Goal: Task Accomplishment & Management: Manage account settings

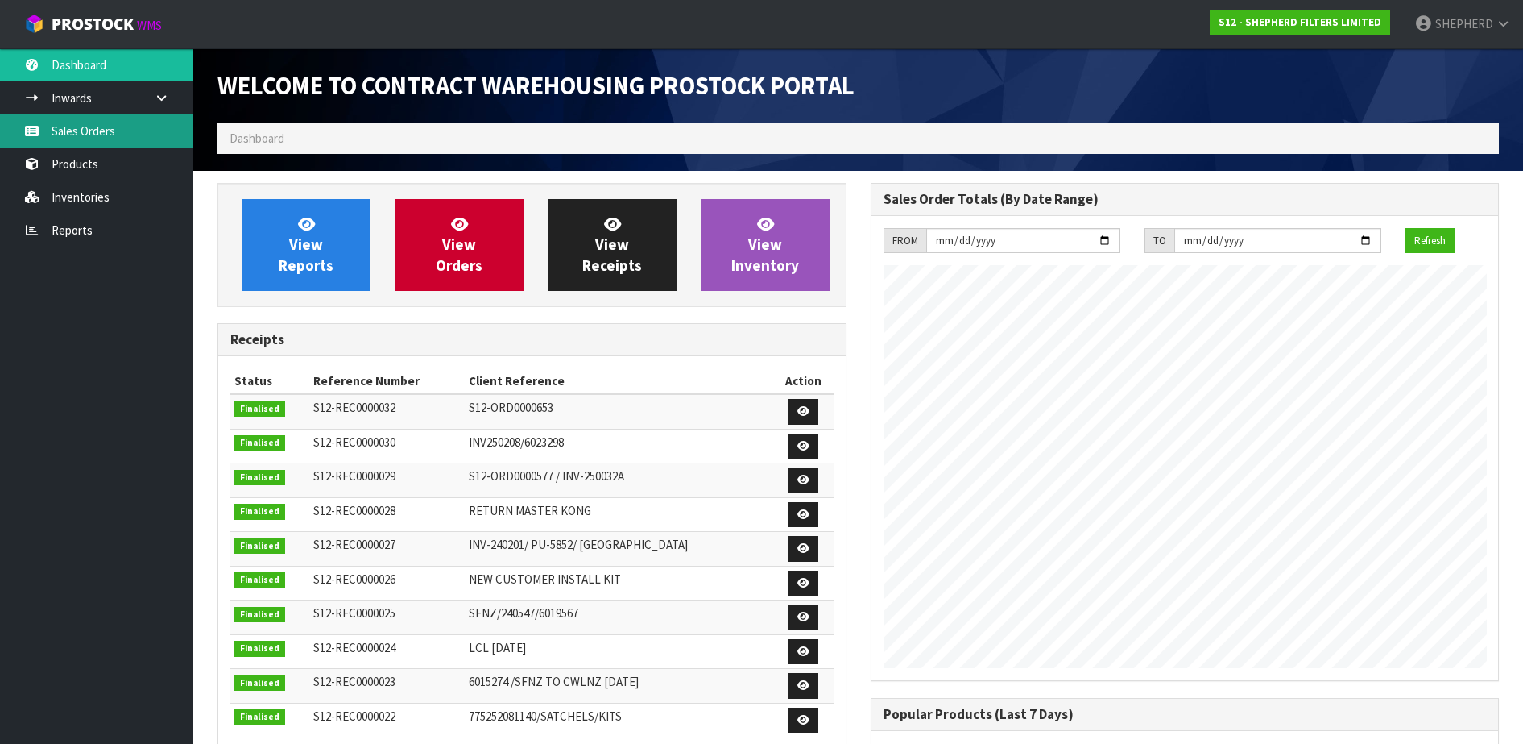
scroll to position [764, 653]
click at [102, 123] on link "Sales Orders" at bounding box center [96, 130] width 193 height 33
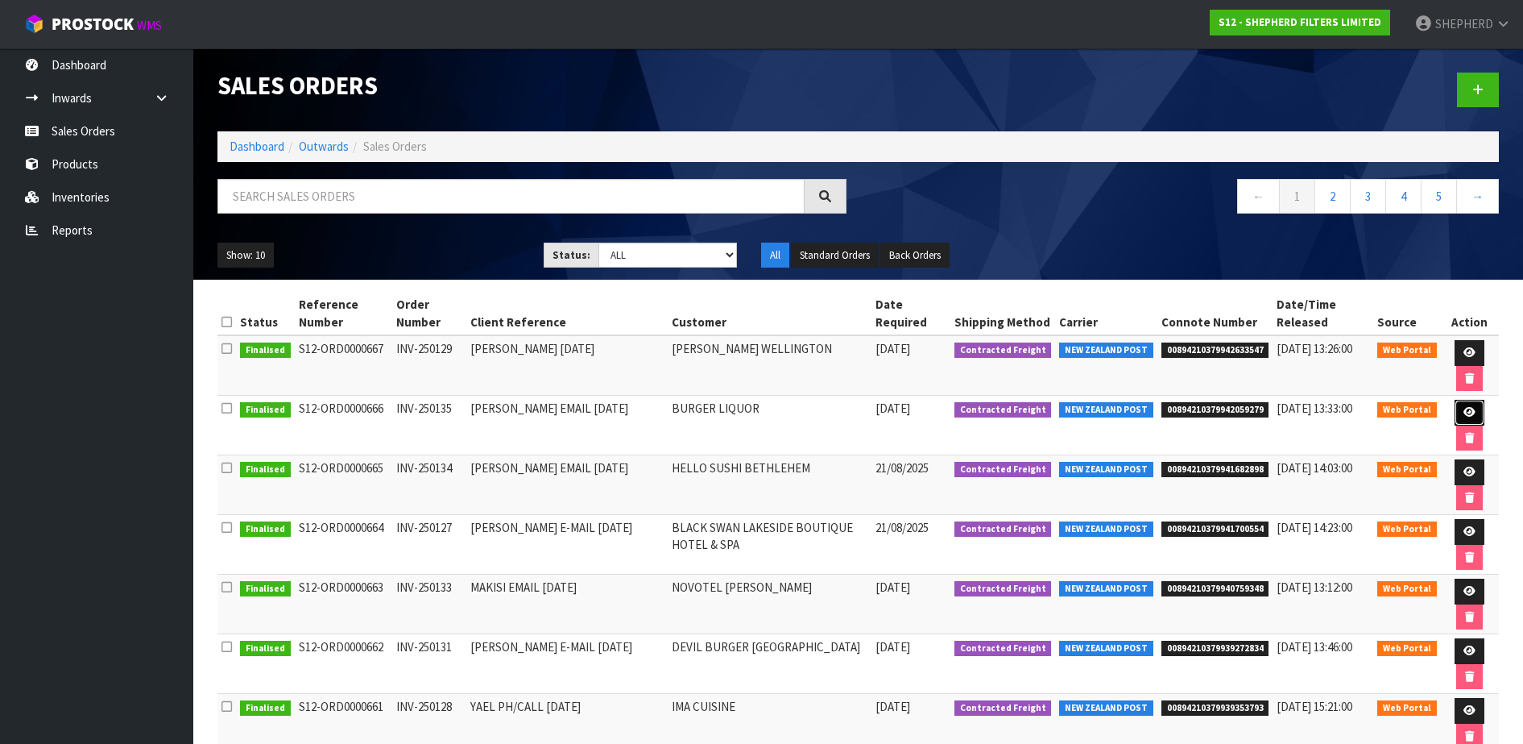
click at [1473, 409] on link at bounding box center [1470, 413] width 30 height 26
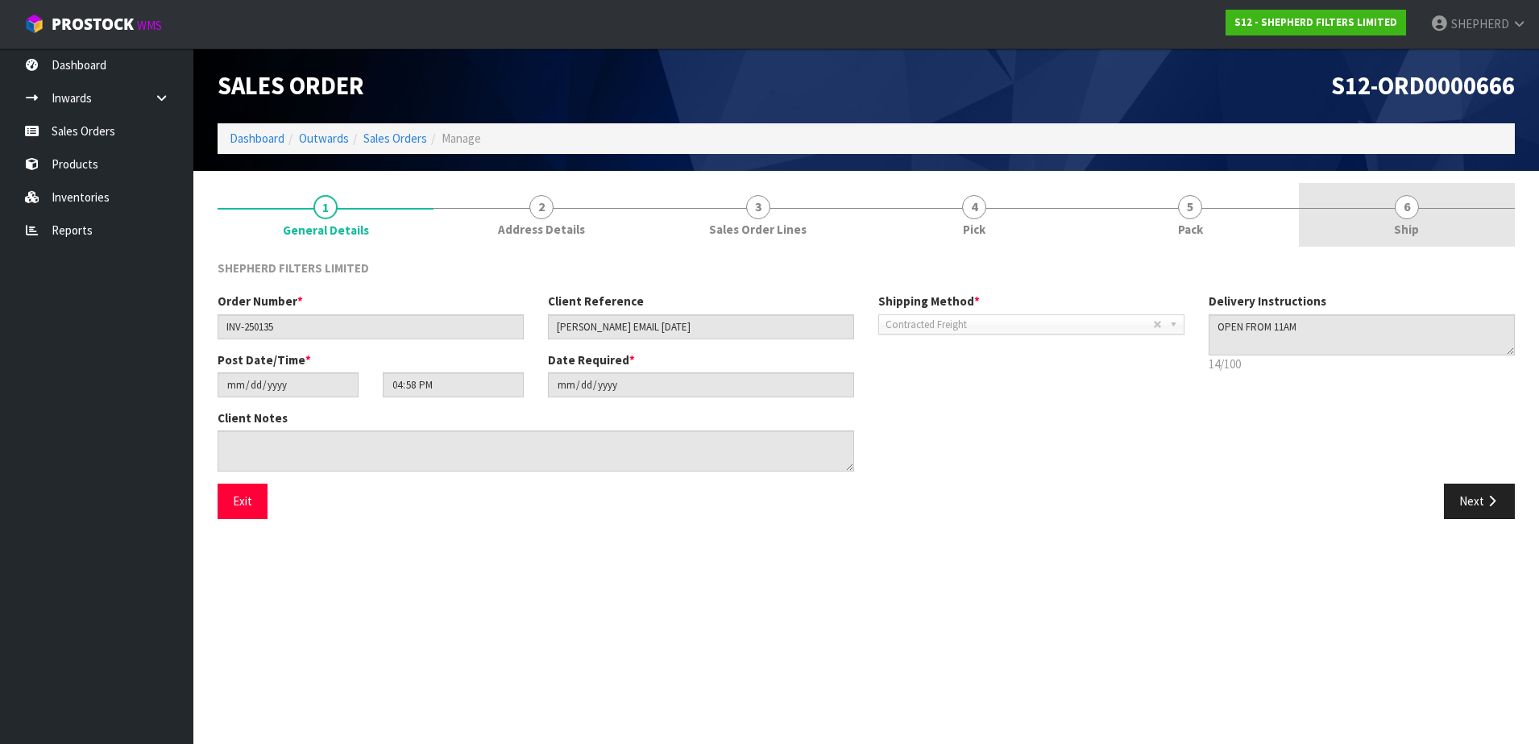
click at [1407, 201] on span "6" at bounding box center [1407, 207] width 24 height 24
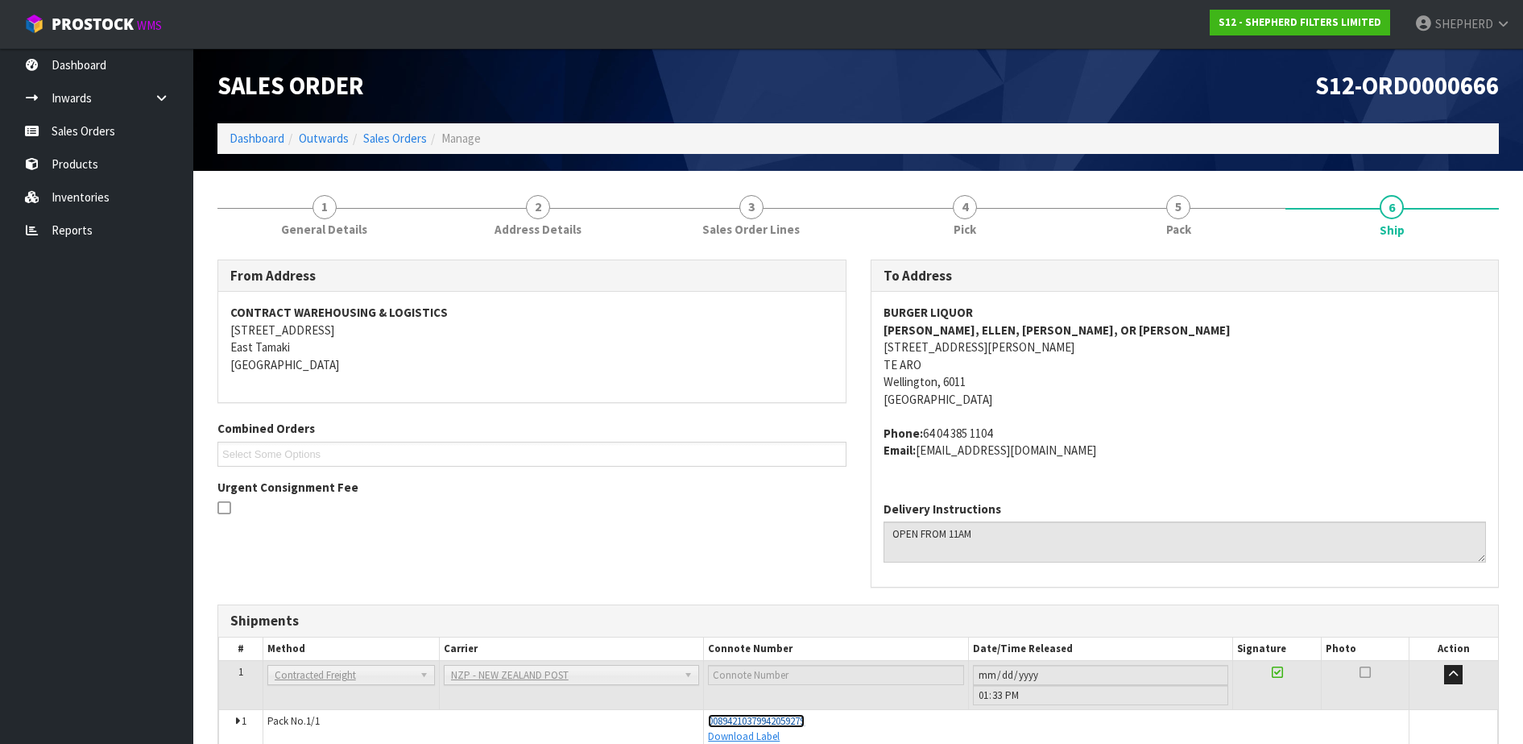
click at [794, 721] on span "00894210379942059279" at bounding box center [756, 721] width 97 height 14
click at [100, 132] on link "Sales Orders" at bounding box center [96, 130] width 193 height 33
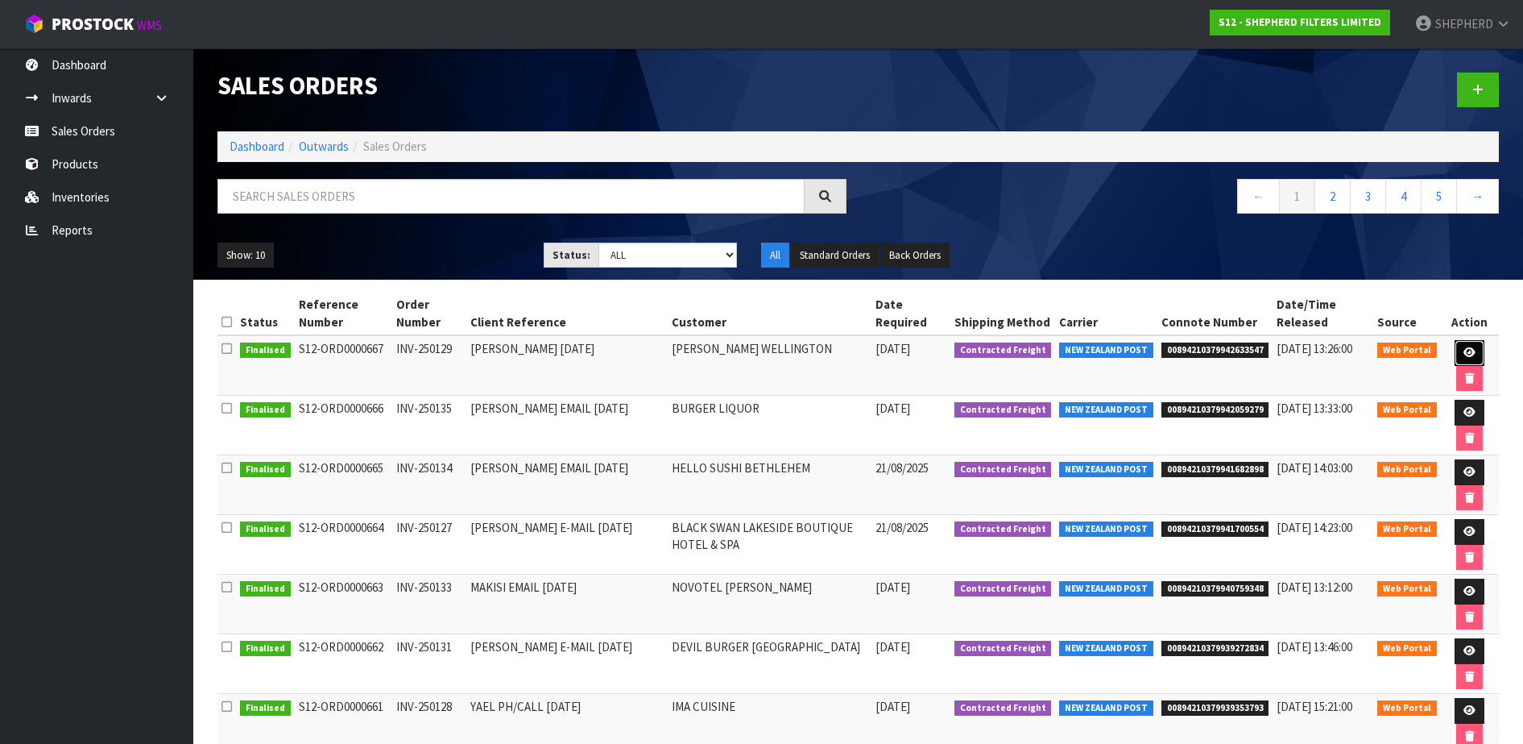
click at [1464, 347] on icon at bounding box center [1470, 352] width 12 height 10
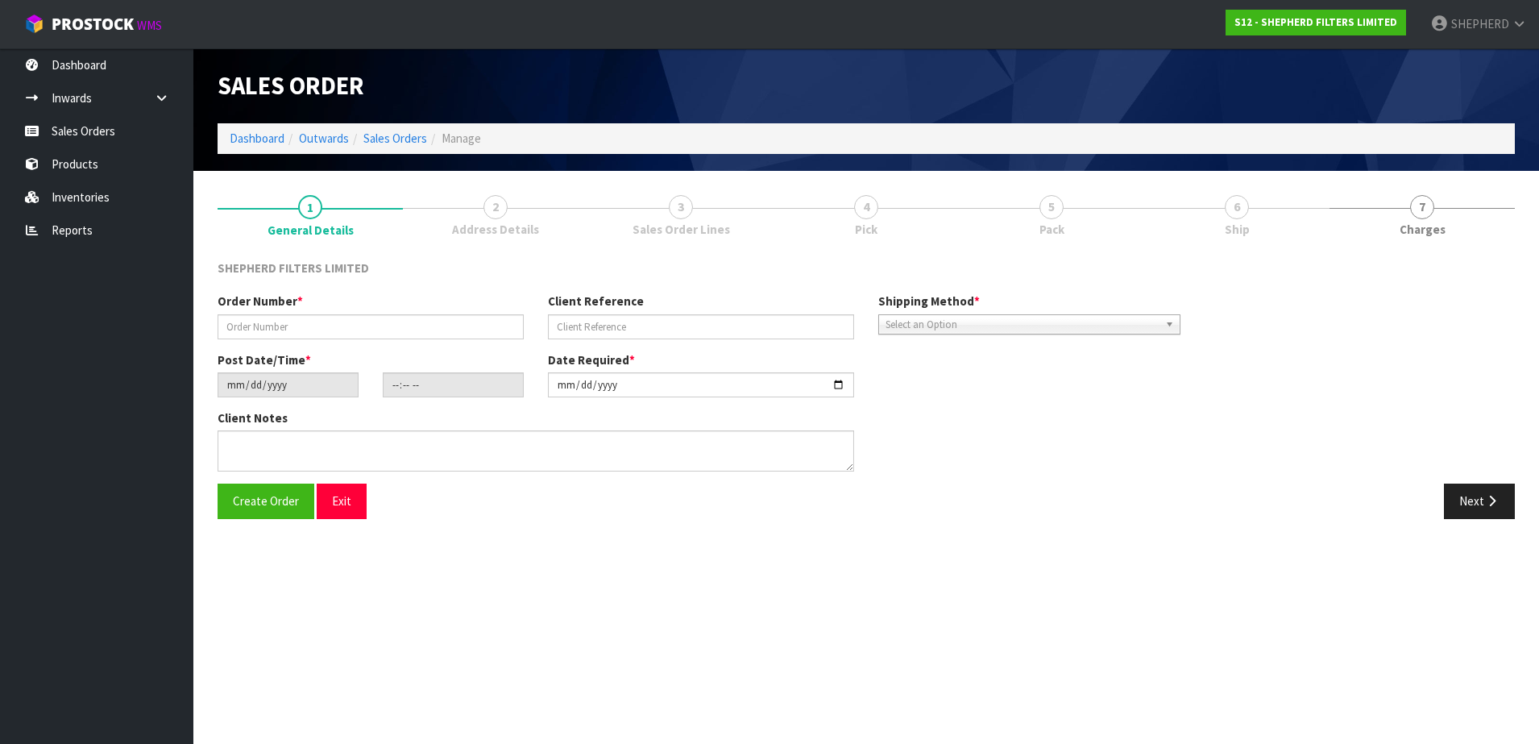
type input "INV-250129"
type input "[PERSON_NAME] [DATE]"
type input "[DATE]"
type input "17:30:00.000"
type input "[DATE]"
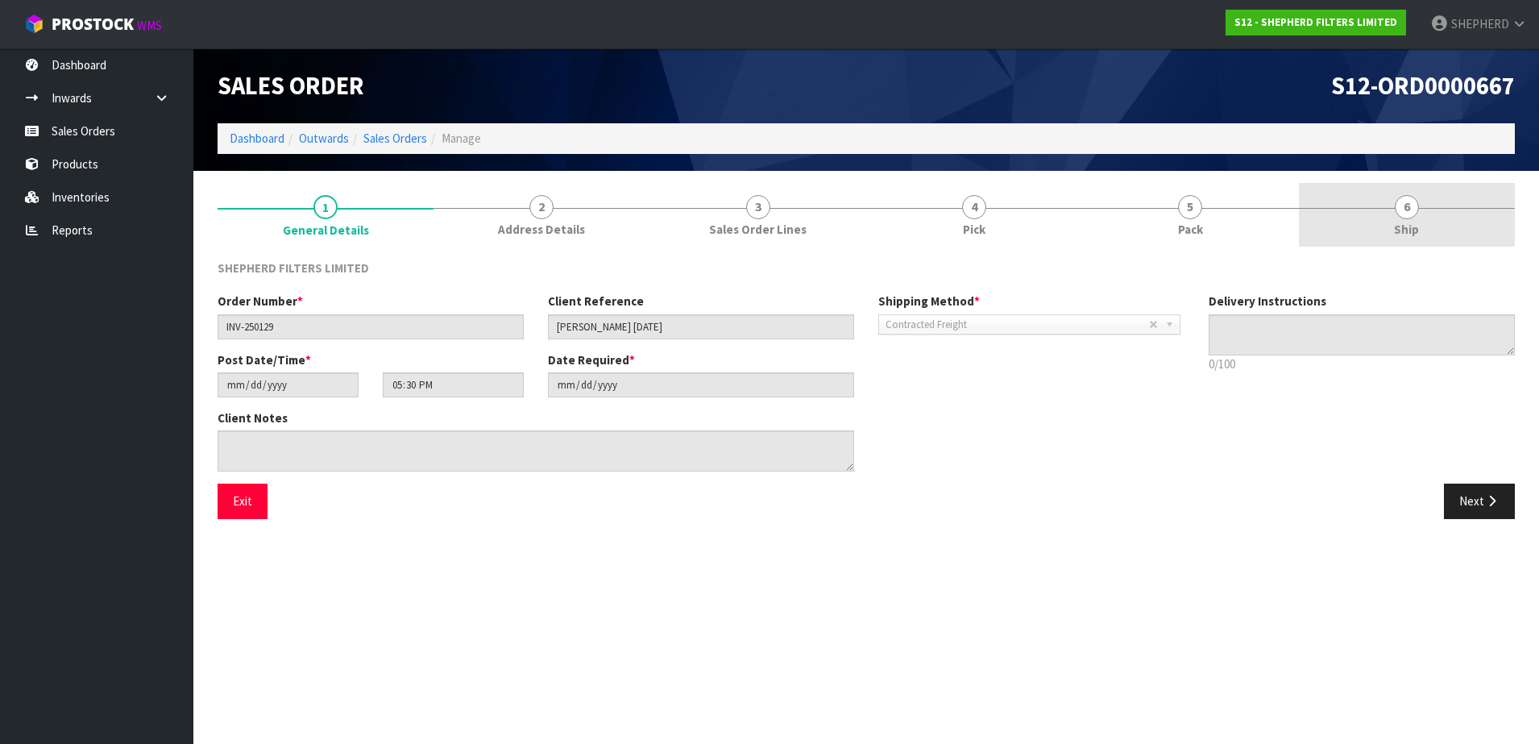
click at [1410, 208] on span "6" at bounding box center [1407, 207] width 24 height 24
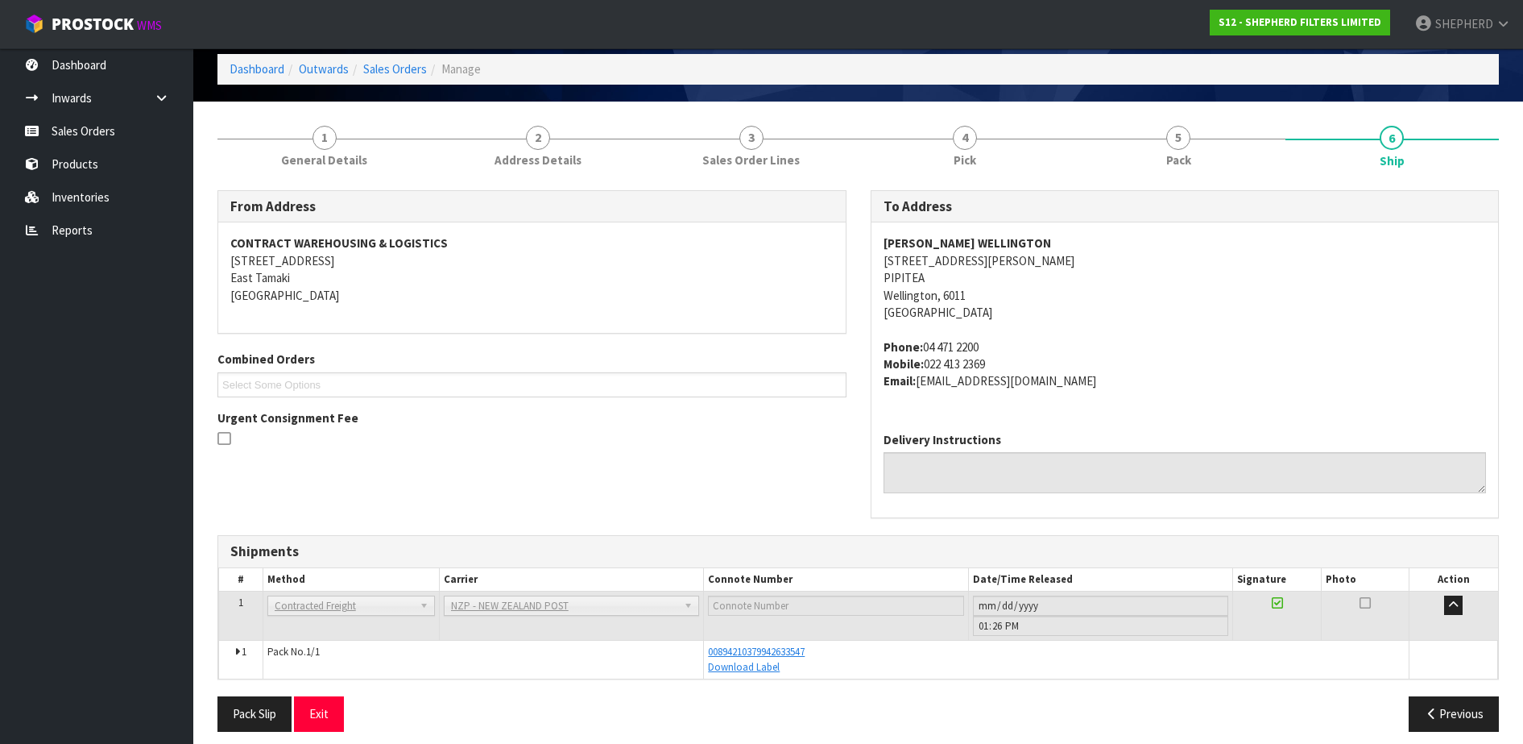
scroll to position [81, 0]
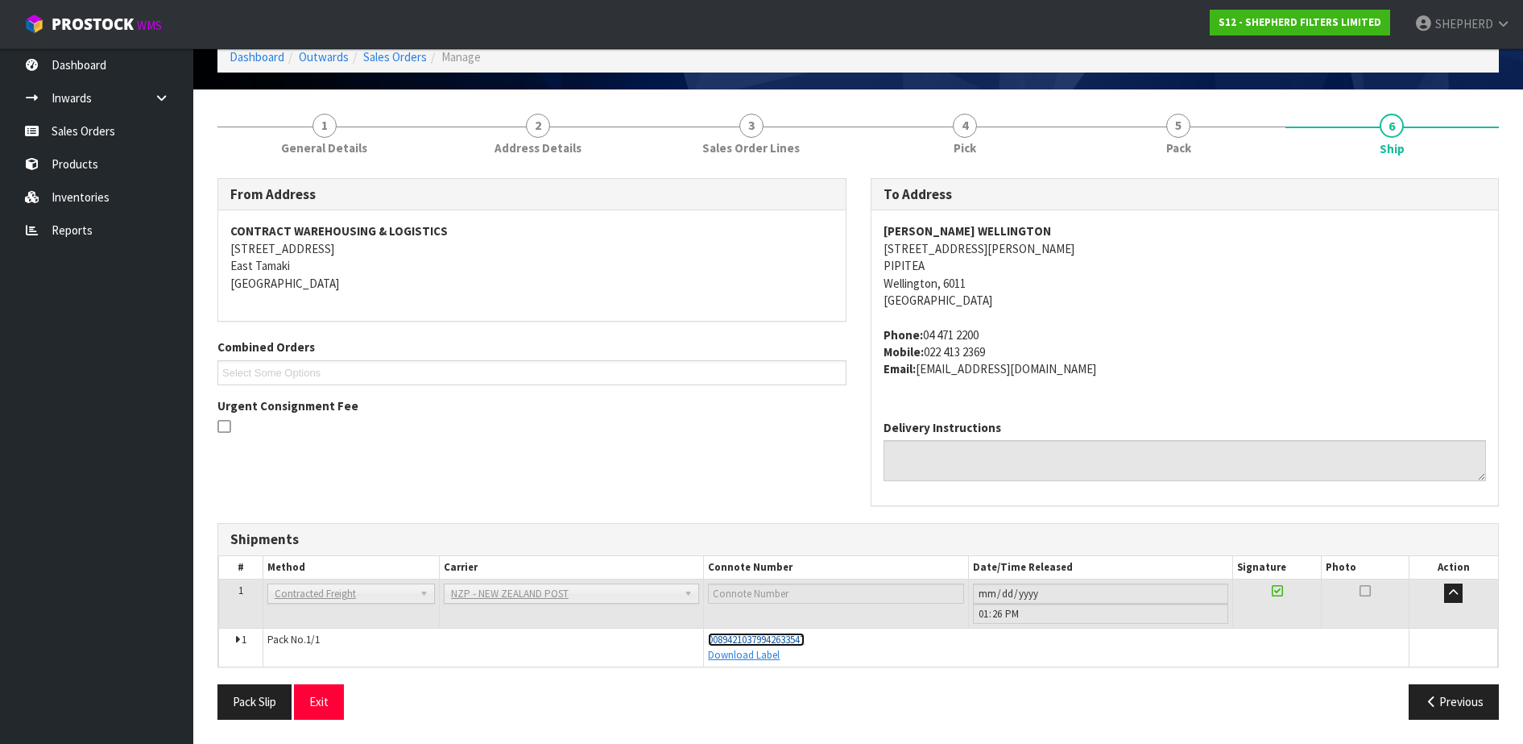
click at [773, 636] on span "00894210379942633547" at bounding box center [756, 639] width 97 height 14
click at [101, 123] on link "Sales Orders" at bounding box center [96, 130] width 193 height 33
